Goal: Information Seeking & Learning: Learn about a topic

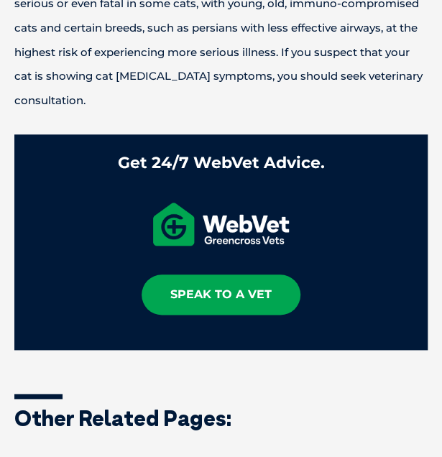
scroll to position [527, 0]
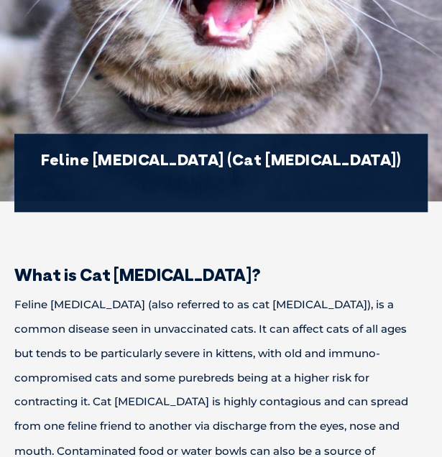
scroll to position [503, 0]
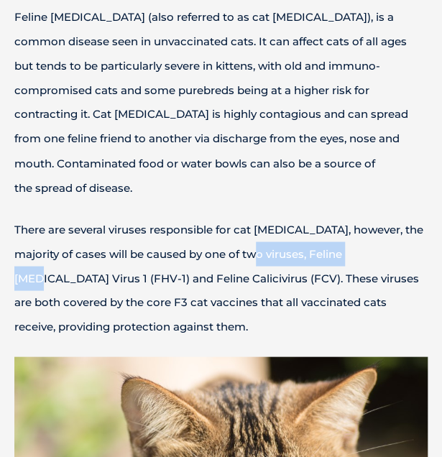
drag, startPoint x: 249, startPoint y: 230, endPoint x: 363, endPoint y: 233, distance: 113.5
click at [363, 233] on p "There are several viruses responsible for cat flu, however, the majority of cas…" at bounding box center [220, 277] width 413 height 121
drag, startPoint x: 363, startPoint y: 233, endPoint x: 345, endPoint y: 231, distance: 18.2
copy p "Feline Herpes Virus 1"
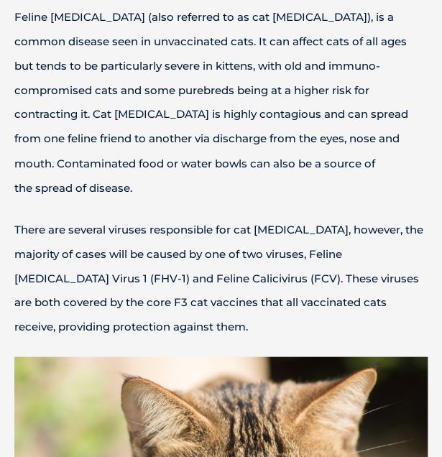
click at [371, 217] on p "There are several viruses responsible for cat flu, however, the majority of cas…" at bounding box center [220, 277] width 413 height 121
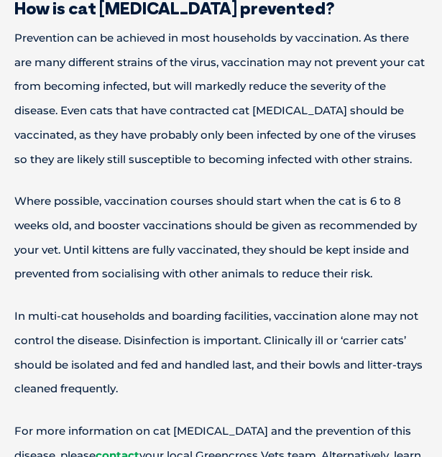
scroll to position [2729, 0]
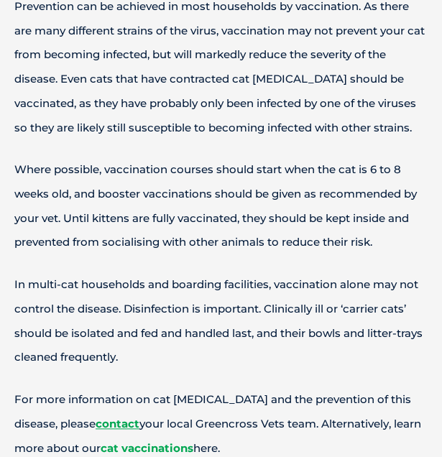
click at [101, 441] on link "cat vaccinations" at bounding box center [147, 448] width 93 height 14
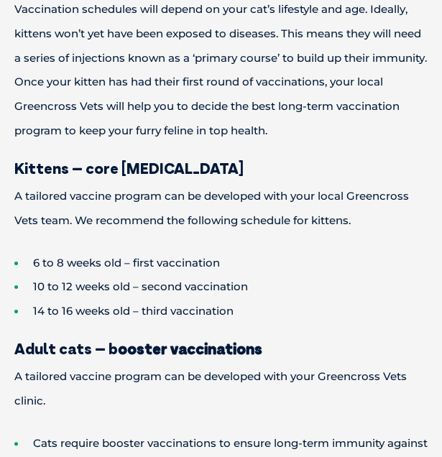
scroll to position [1077, 0]
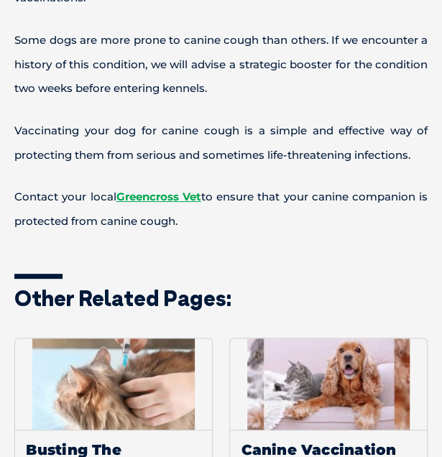
scroll to position [1221, 0]
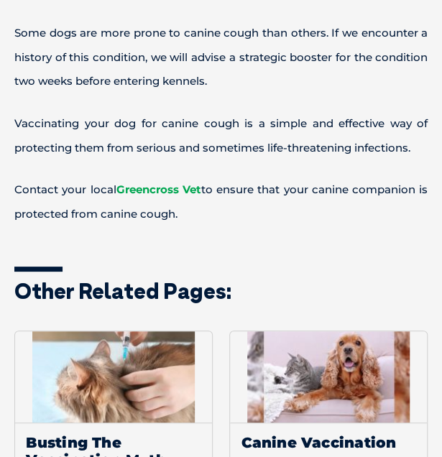
click at [176, 193] on link "Greencross Vet" at bounding box center [158, 189] width 85 height 14
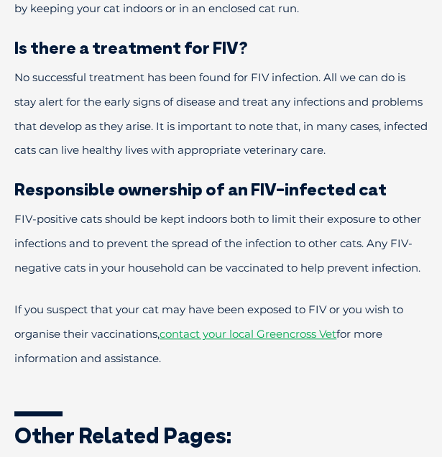
scroll to position [2729, 0]
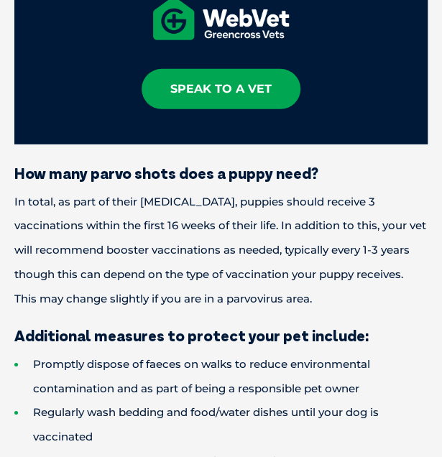
scroll to position [2370, 0]
